Goal: Navigation & Orientation: Find specific page/section

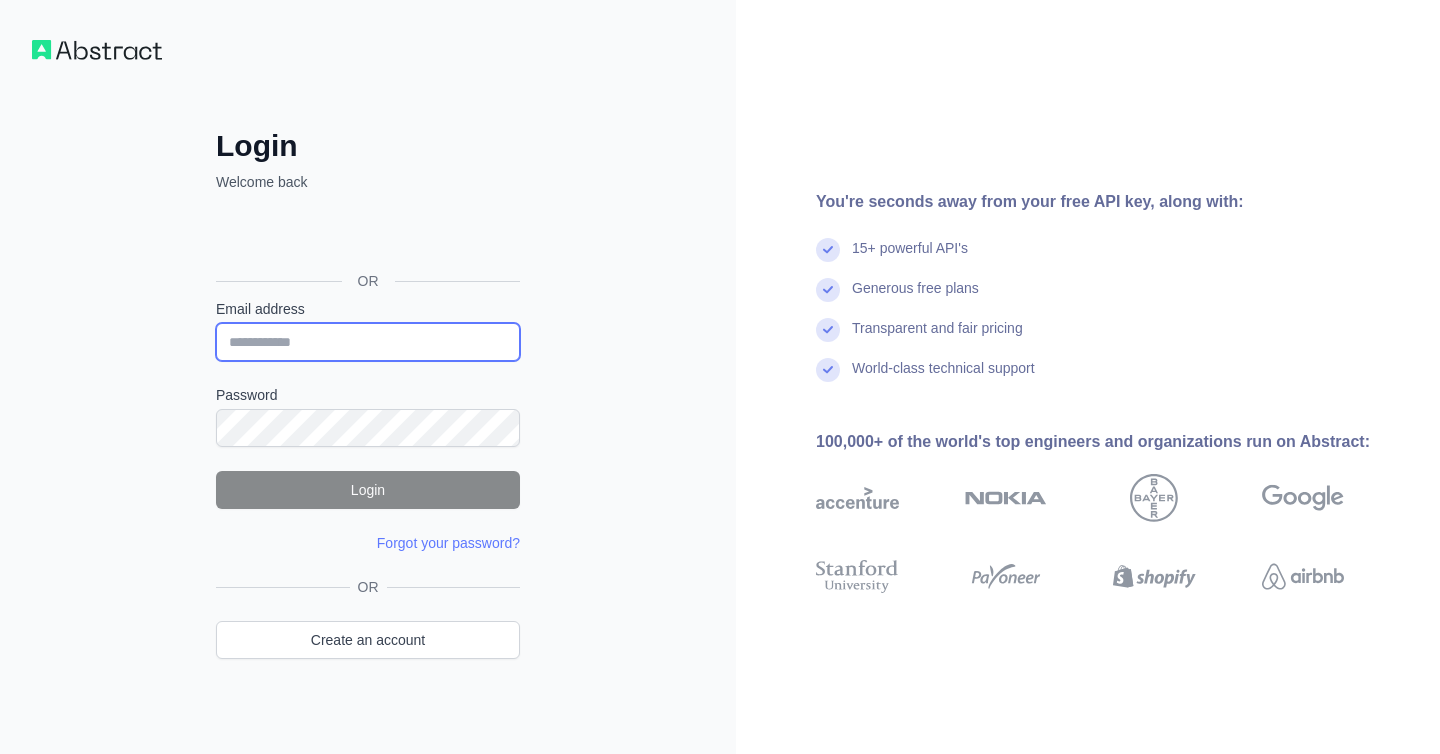
type input "**********"
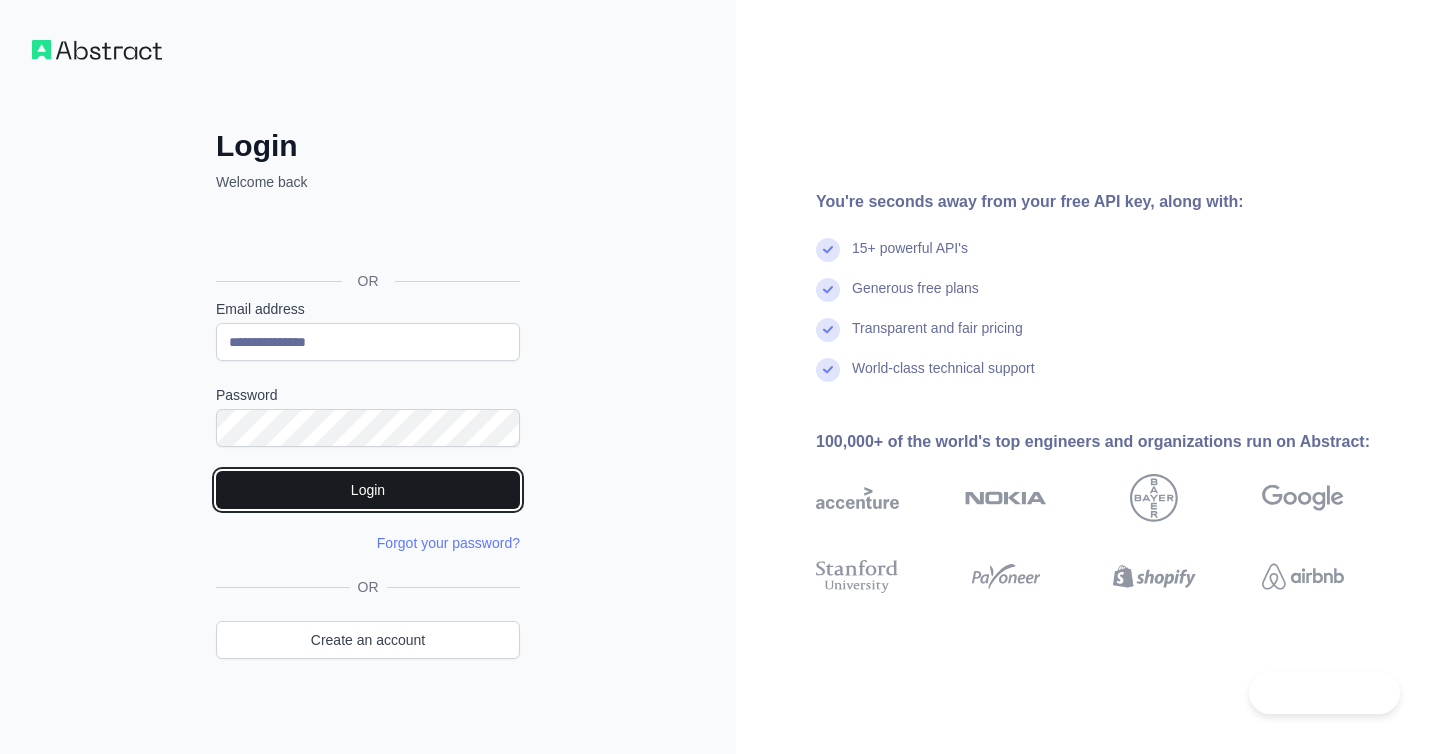
click at [432, 492] on button "Login" at bounding box center [368, 490] width 304 height 38
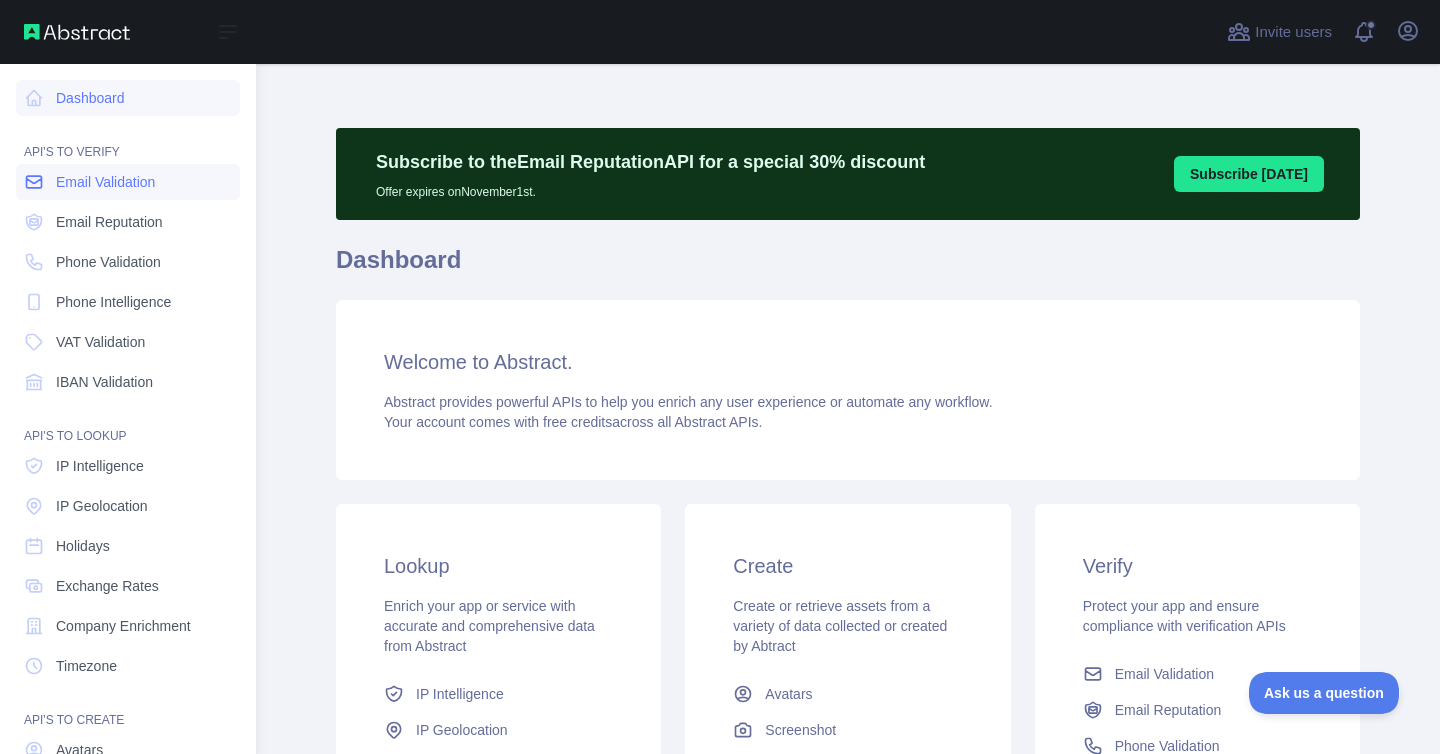
click at [140, 187] on span "Email Validation" at bounding box center [105, 182] width 99 height 20
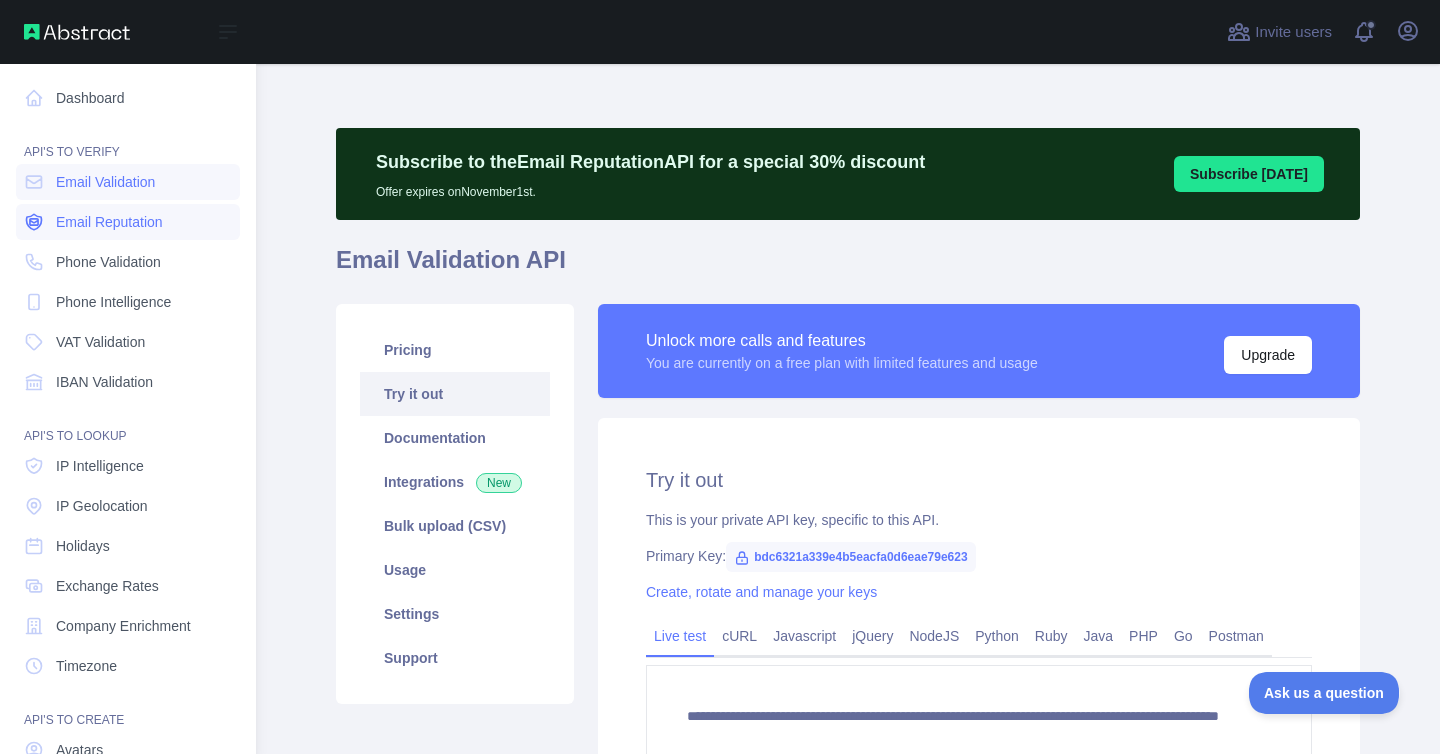
click at [50, 209] on link "Email Reputation" at bounding box center [128, 222] width 224 height 36
click at [107, 321] on nav "Dashboard API'S TO VERIFY Email Validation Email Reputation Phone Validation Ph…" at bounding box center [128, 476] width 224 height 824
click at [107, 339] on span "VAT Validation" at bounding box center [100, 342] width 89 height 20
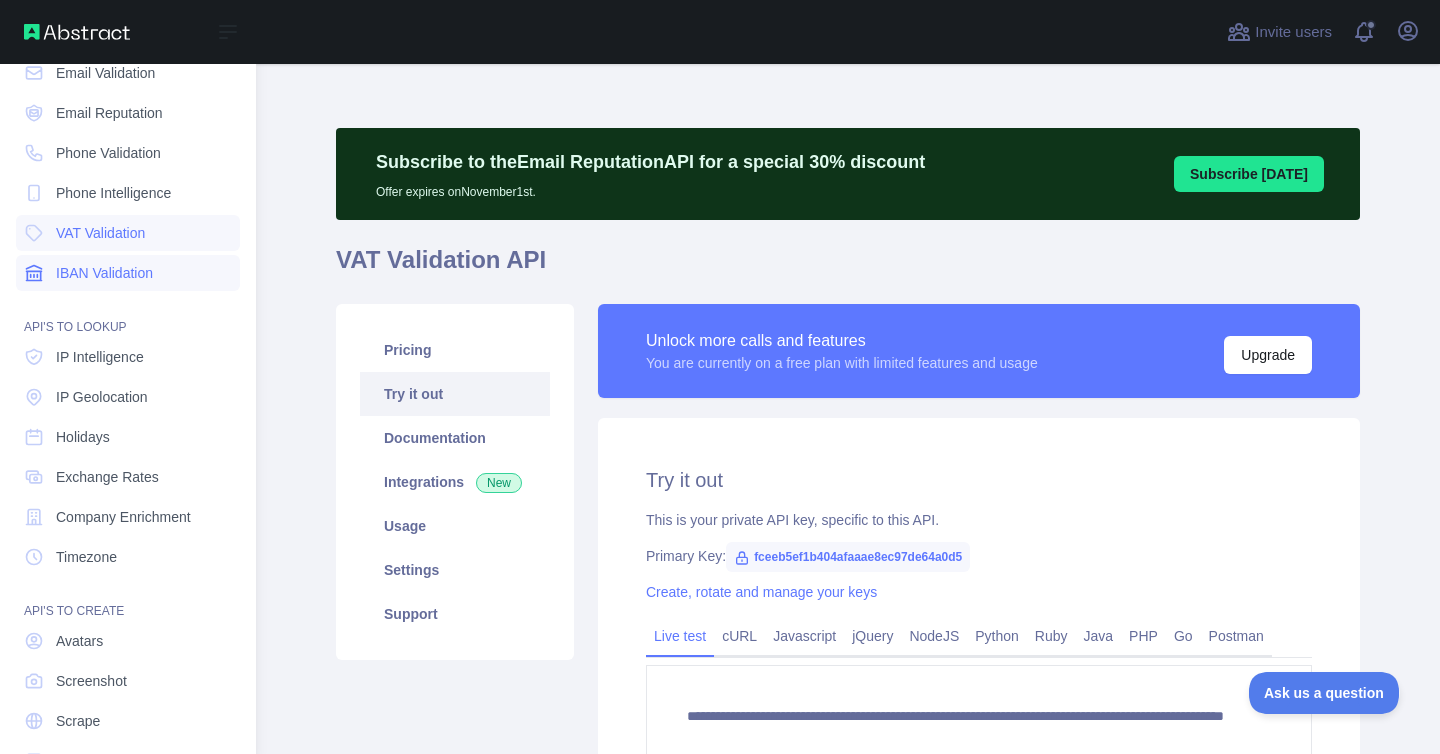
scroll to position [166, 0]
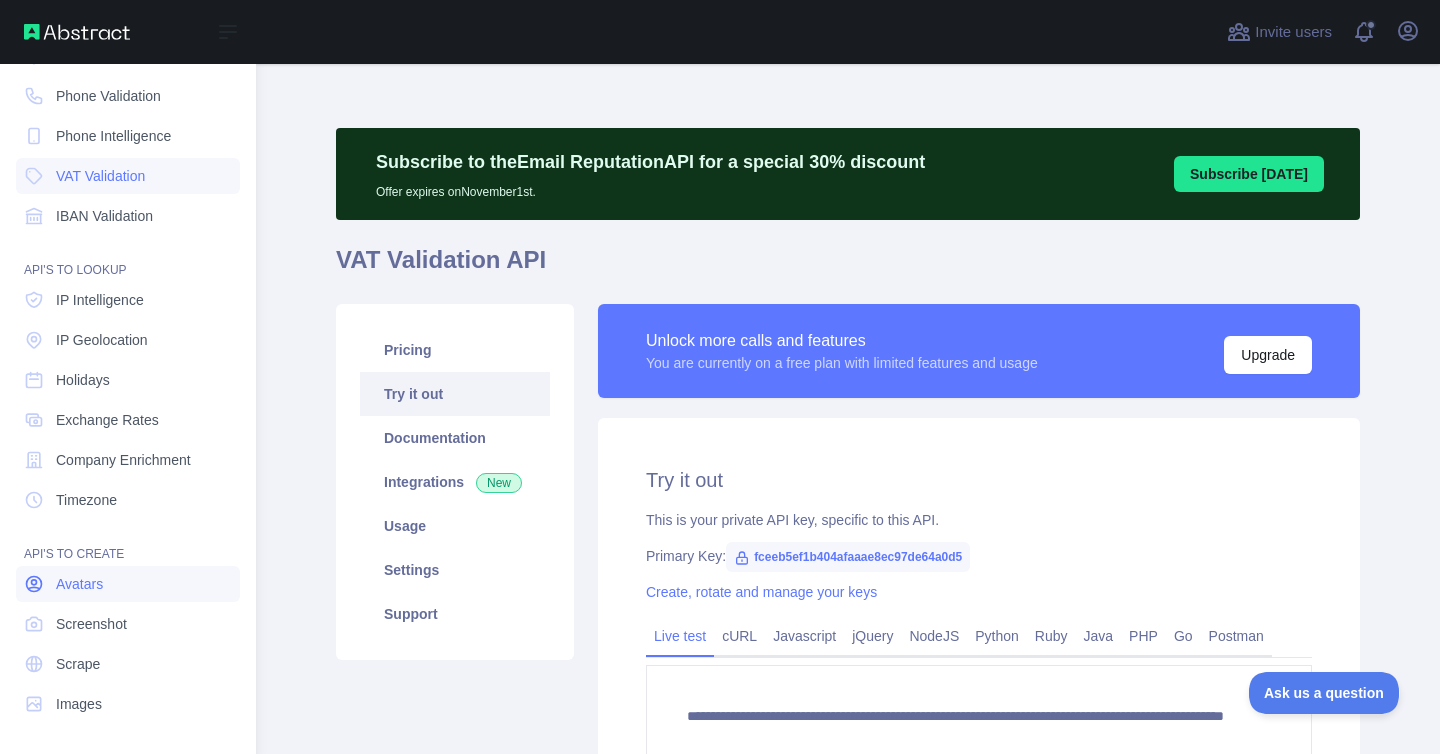
click at [80, 567] on link "Avatars" at bounding box center [128, 584] width 224 height 36
click at [77, 582] on span "Avatars" at bounding box center [79, 584] width 47 height 20
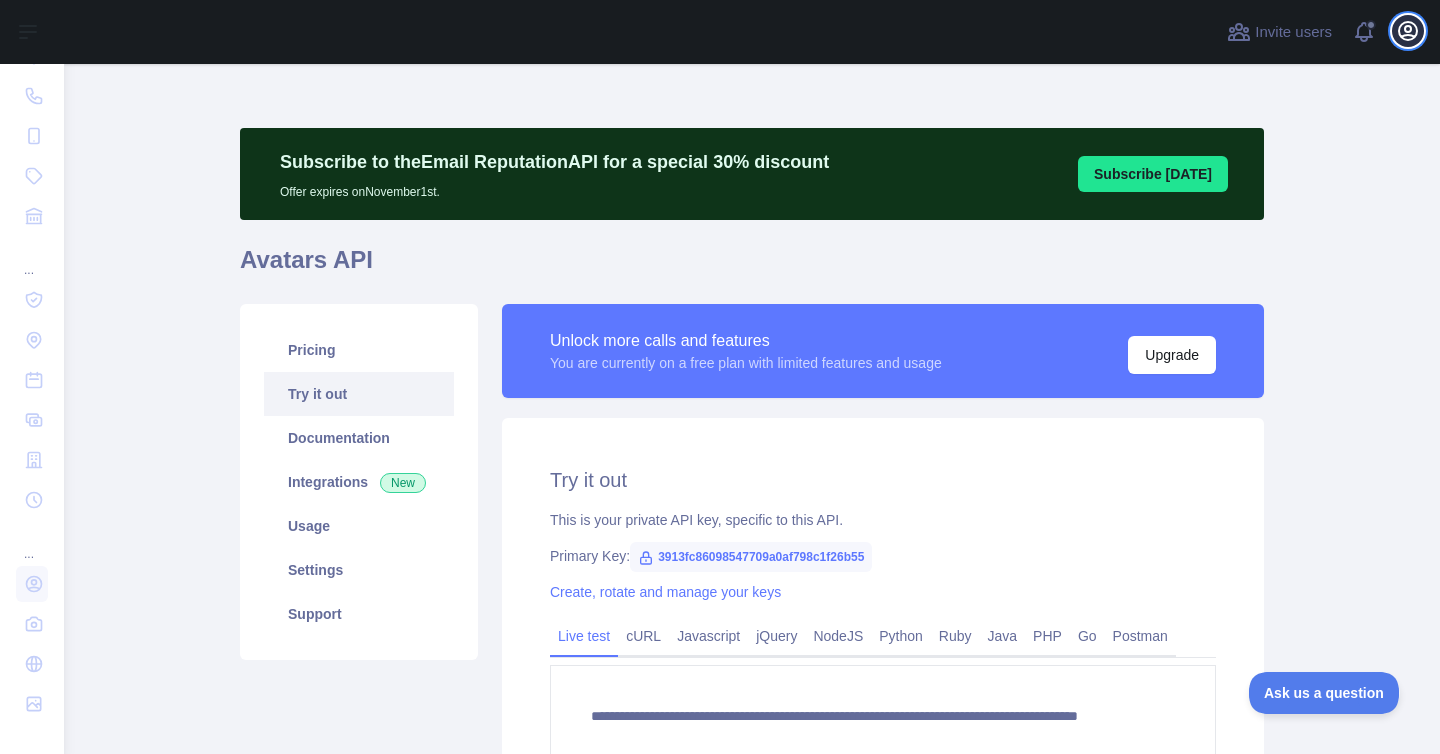
click at [1404, 30] on icon "button" at bounding box center [1408, 31] width 18 height 18
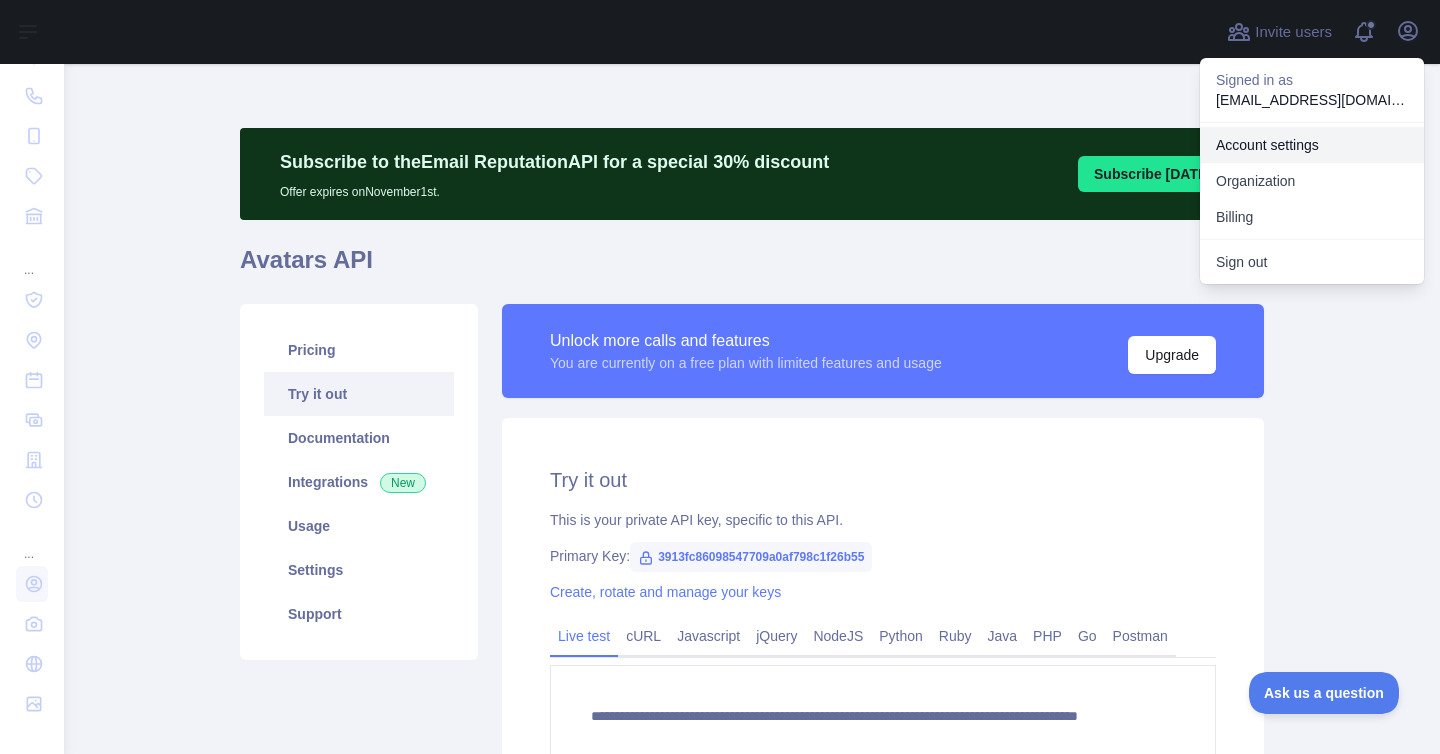
click at [1246, 216] on button "Billing" at bounding box center [1312, 217] width 224 height 36
